Goal: Task Accomplishment & Management: Use online tool/utility

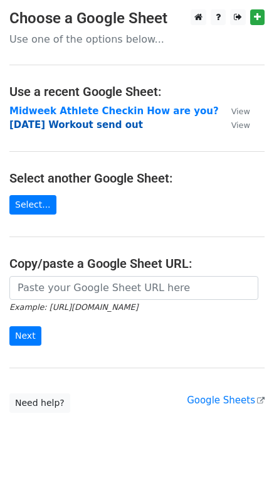
click at [69, 124] on strong "Sunday Workout send out" at bounding box center [76, 124] width 134 height 11
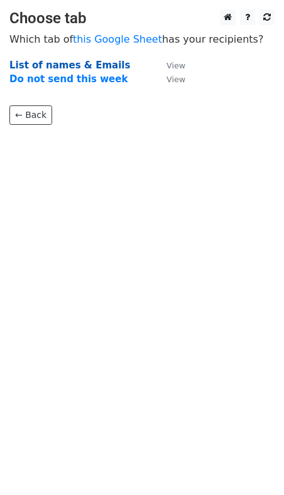
click at [61, 67] on strong "List of names & Emails" at bounding box center [69, 65] width 120 height 11
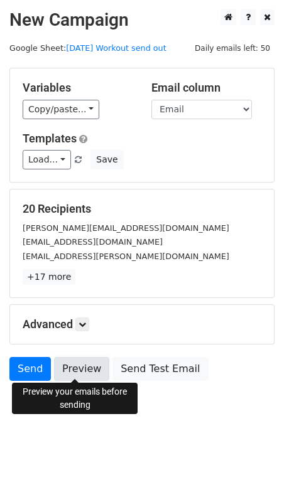
click at [77, 368] on link "Preview" at bounding box center [81, 369] width 55 height 24
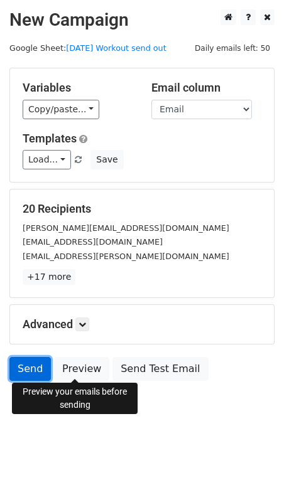
click at [28, 372] on link "Send" at bounding box center [29, 369] width 41 height 24
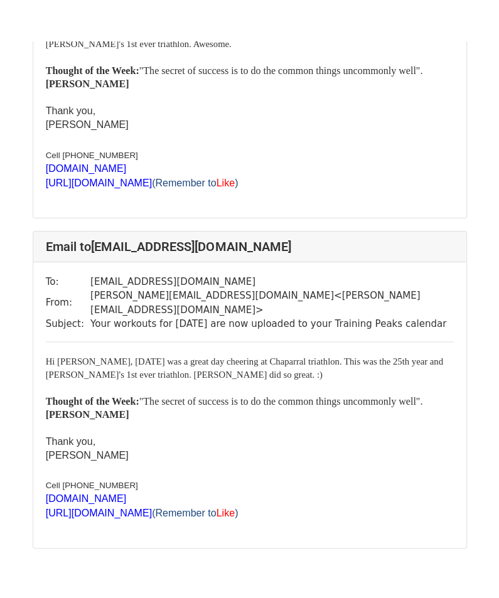
scroll to position [233, 0]
